Goal: Task Accomplishment & Management: Use online tool/utility

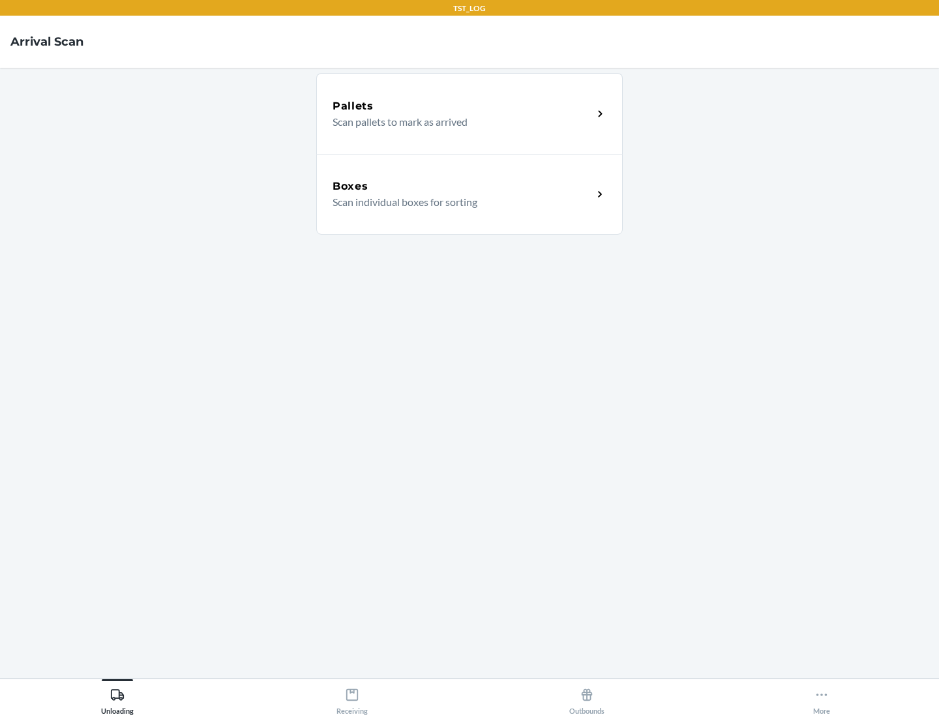
click at [462, 186] on div "Boxes" at bounding box center [462, 187] width 260 height 16
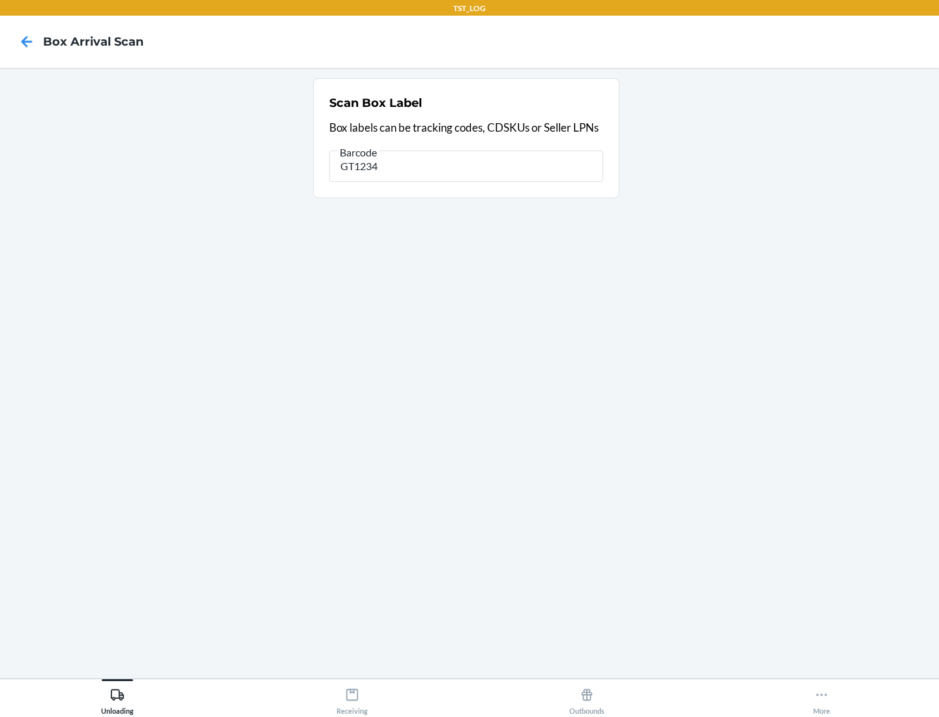
type input "GT1234"
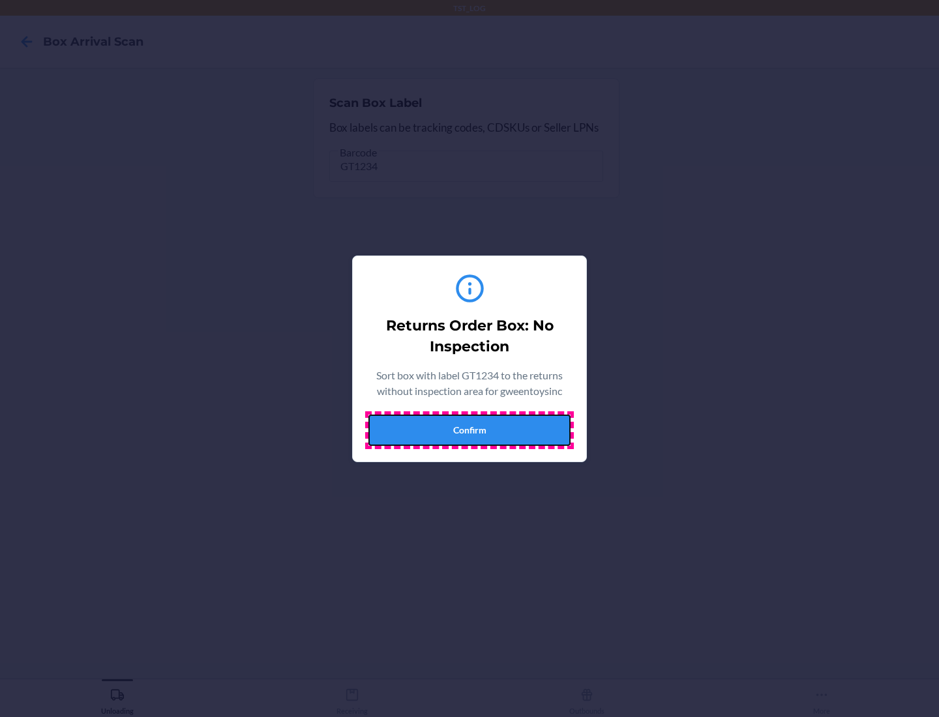
click at [469, 430] on button "Confirm" at bounding box center [469, 430] width 202 height 31
